Goal: Navigation & Orientation: Find specific page/section

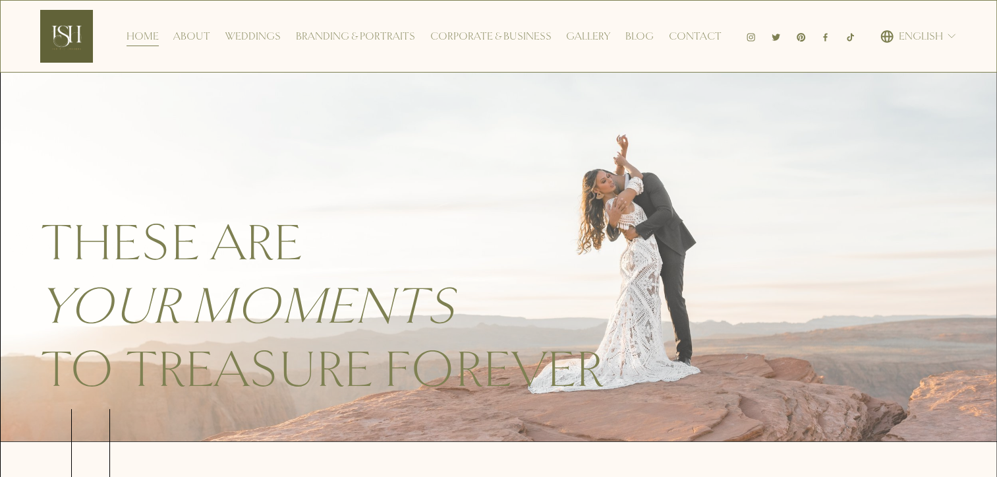
click at [711, 22] on div "Home About Weddings Branding & Portraits Corporate & Business Gallery Blog Cont…" at bounding box center [381, 36] width 682 height 53
click at [711, 33] on link "Contact" at bounding box center [695, 36] width 53 height 21
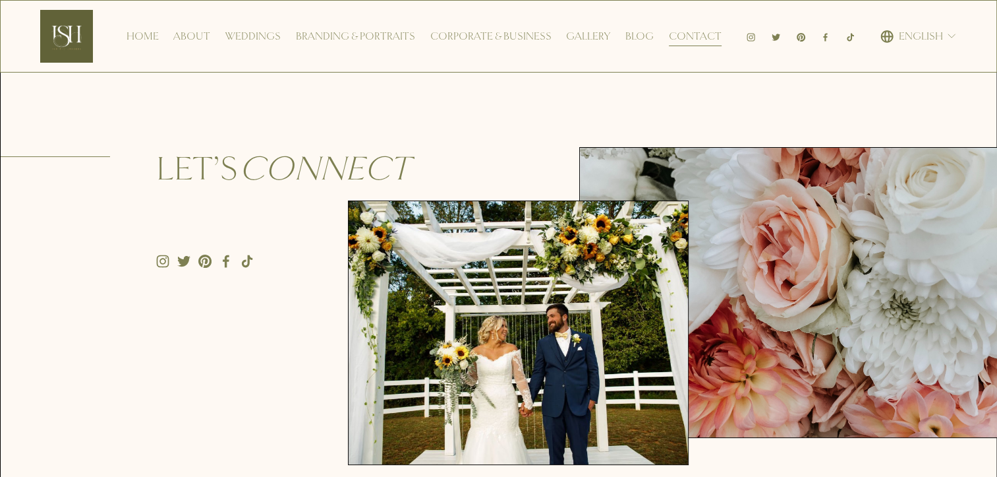
click at [272, 307] on div "Let’s connect" at bounding box center [499, 305] width 996 height 425
click at [137, 36] on link "Home" at bounding box center [143, 36] width 32 height 21
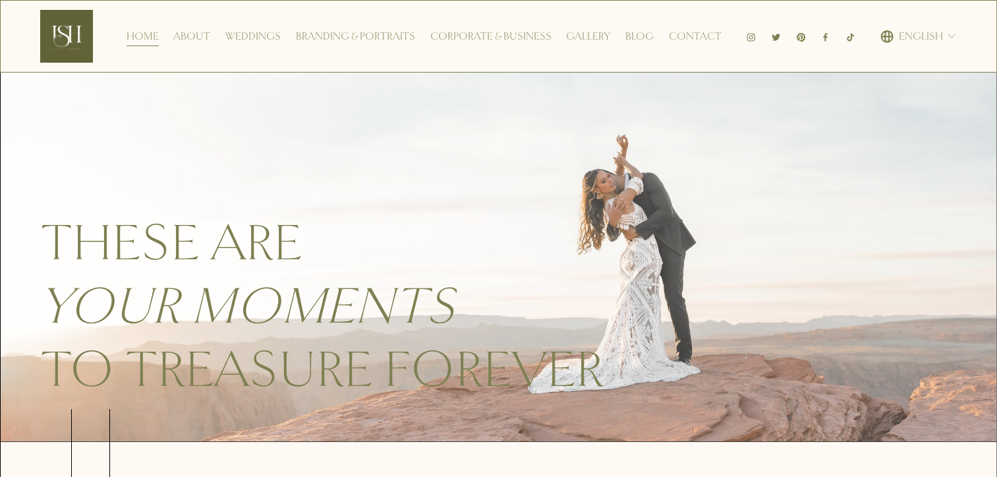
click at [183, 282] on em "your moments" at bounding box center [248, 306] width 415 height 62
click at [682, 28] on link "Contact" at bounding box center [695, 36] width 53 height 21
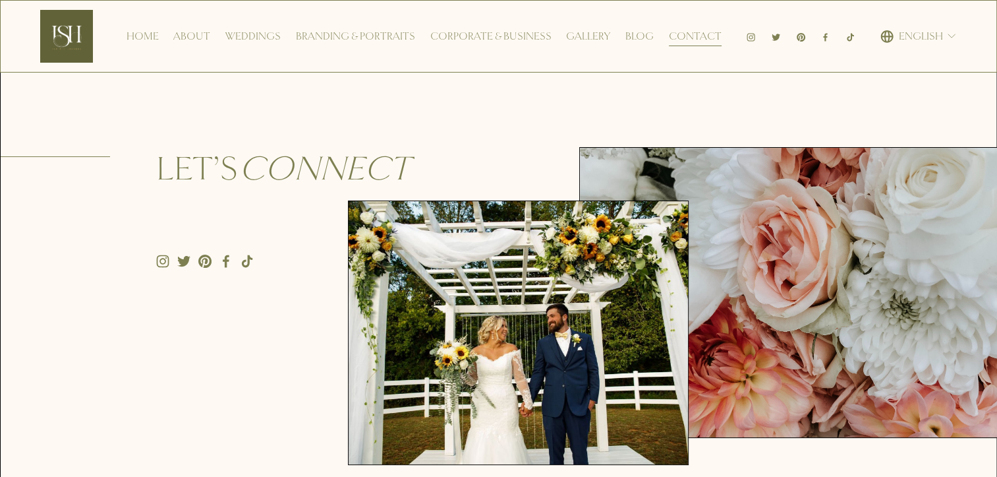
click at [148, 34] on link "Home" at bounding box center [143, 36] width 32 height 21
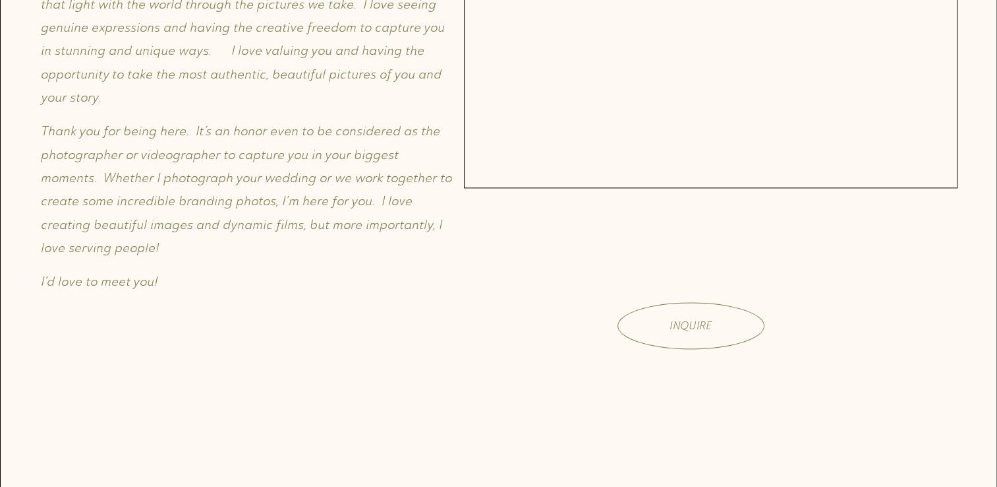
scroll to position [1751, 0]
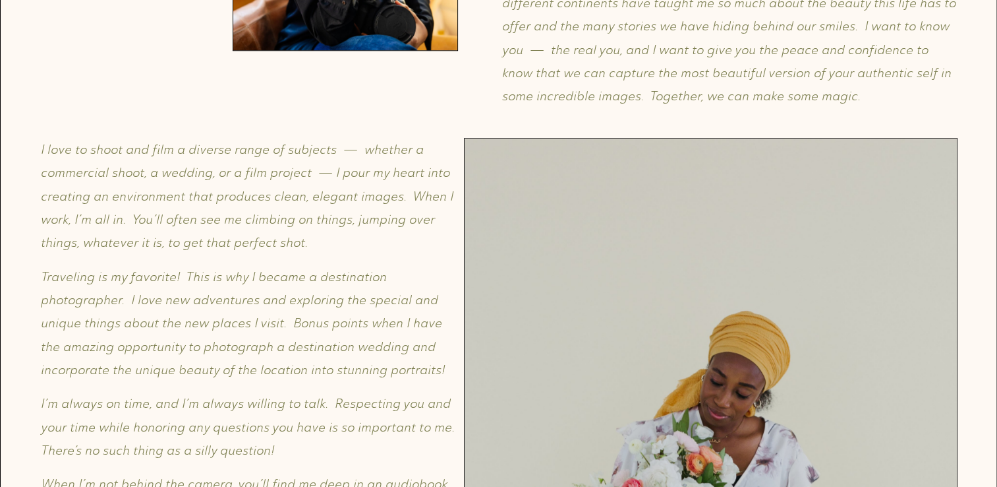
scroll to position [891, 0]
